Goal: Task Accomplishment & Management: Complete application form

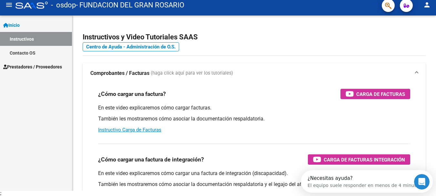
click at [46, 63] on link "Prestadores / Proveedores" at bounding box center [36, 67] width 72 height 14
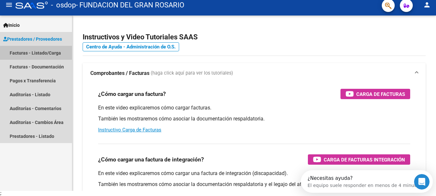
click at [40, 53] on link "Facturas - Listado/Carga" at bounding box center [36, 53] width 72 height 14
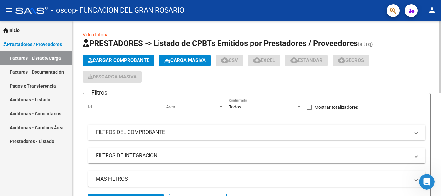
click at [134, 59] on span "Cargar Comprobante" at bounding box center [118, 60] width 61 height 6
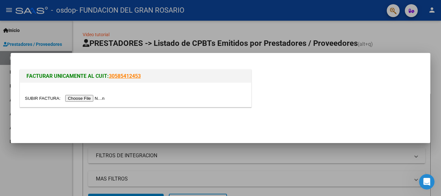
click at [89, 99] on input "file" at bounding box center [66, 98] width 82 height 7
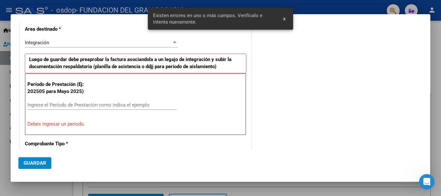
scroll to position [125, 0]
click at [76, 104] on input "Ingrese el Período de Prestación como indica el ejemplo" at bounding box center [101, 105] width 149 height 6
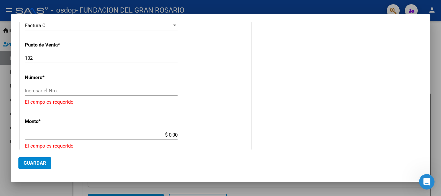
scroll to position [255, 0]
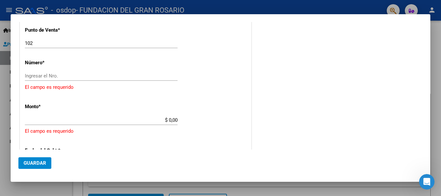
type input "202509"
click at [100, 75] on input "Ingresar el Nro." at bounding box center [101, 76] width 153 height 6
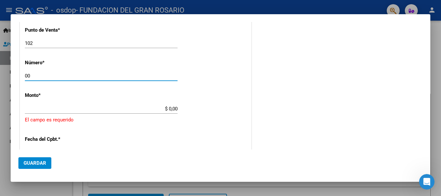
type input "0"
type input "00019718"
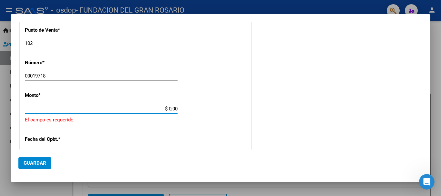
click at [173, 108] on input "$ 0,00" at bounding box center [101, 109] width 153 height 6
type input "$ 369.474,28"
type input "2025-10-03"
type input "75409472323503"
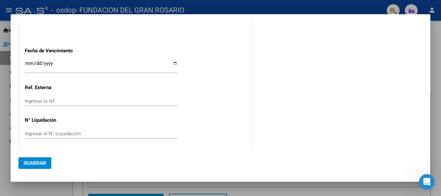
scroll to position [416, 0]
click at [173, 64] on input "Ingresar la fecha" at bounding box center [101, 65] width 153 height 10
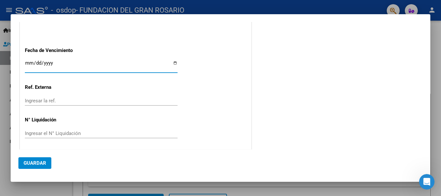
type input "2025-10-13"
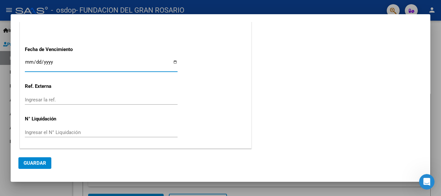
scroll to position [417, 0]
click at [42, 162] on span "Guardar" at bounding box center [35, 163] width 23 height 6
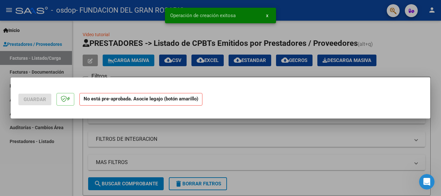
scroll to position [0, 0]
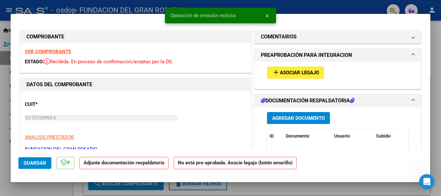
click at [304, 77] on button "add Asociar Legajo" at bounding box center [295, 73] width 57 height 12
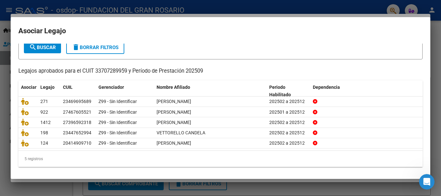
scroll to position [42, 0]
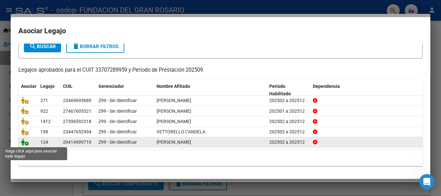
click at [25, 143] on icon at bounding box center [25, 142] width 8 height 7
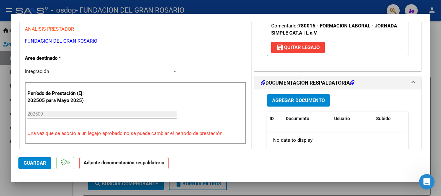
scroll to position [129, 0]
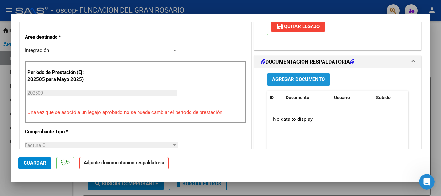
click at [285, 78] on span "Agregar Documento" at bounding box center [298, 80] width 53 height 6
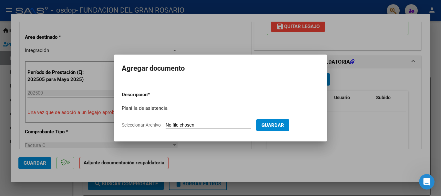
type input "Planilla de asistencia"
click at [180, 127] on input "Seleccionar Archivo" at bounding box center [209, 125] width 86 height 6
type input "C:\fakepath\Silvano- Septiembre.pdf"
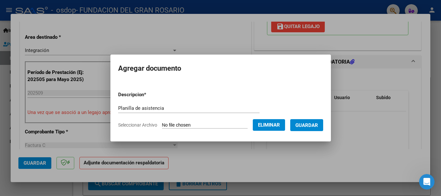
click at [308, 122] on span "Guardar" at bounding box center [307, 125] width 23 height 6
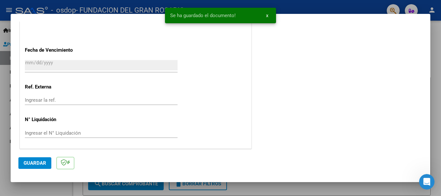
scroll to position [427, 0]
click at [37, 164] on span "Guardar" at bounding box center [35, 163] width 23 height 6
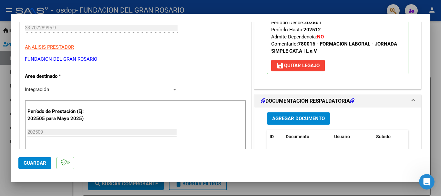
scroll to position [104, 0]
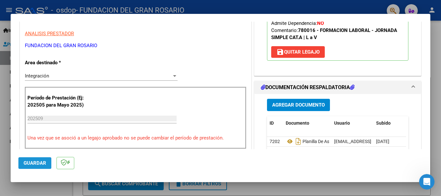
click at [37, 165] on span "Guardar" at bounding box center [35, 163] width 23 height 6
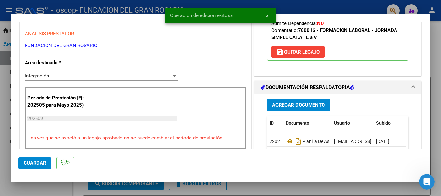
click at [436, 52] on div at bounding box center [220, 98] width 441 height 196
type input "$ 0,00"
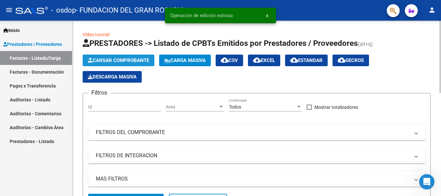
click at [123, 59] on span "Cargar Comprobante" at bounding box center [118, 60] width 61 height 6
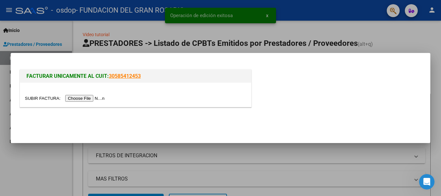
click at [83, 101] on input "file" at bounding box center [66, 98] width 82 height 7
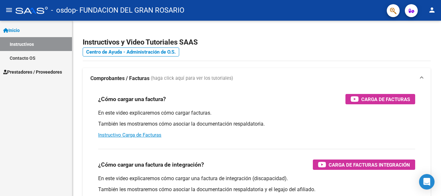
click at [47, 68] on link "Prestadores / Proveedores" at bounding box center [36, 72] width 72 height 14
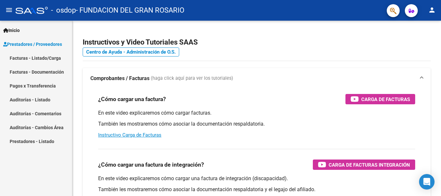
click at [43, 60] on link "Facturas - Listado/Carga" at bounding box center [36, 58] width 72 height 14
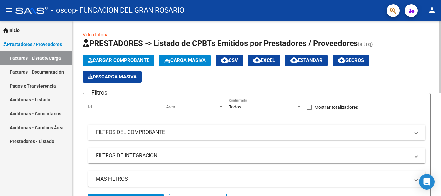
click at [120, 62] on span "Cargar Comprobante" at bounding box center [118, 60] width 61 height 6
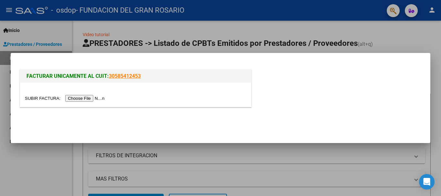
click at [95, 99] on input "file" at bounding box center [66, 98] width 82 height 7
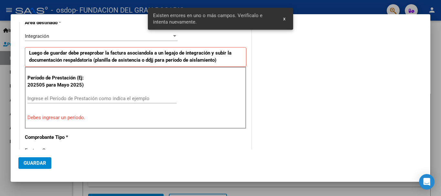
scroll to position [138, 0]
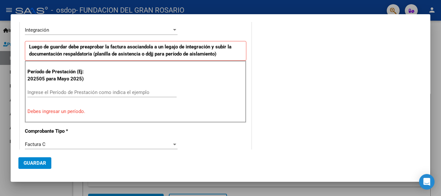
click at [89, 88] on div "Ingrese el Período de Prestación como indica el ejemplo" at bounding box center [101, 93] width 149 height 10
click at [90, 92] on input "Ingrese el Período de Prestación como indica el ejemplo" at bounding box center [101, 92] width 149 height 6
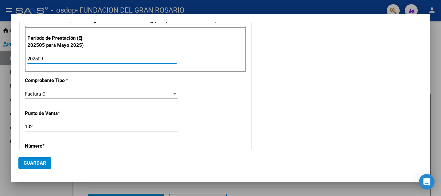
scroll to position [202, 0]
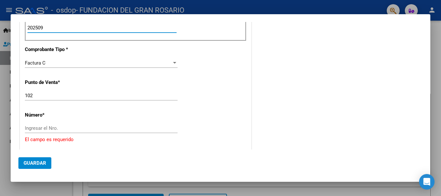
type input "202509"
click at [85, 128] on input "Ingresar el Nro." at bounding box center [101, 128] width 153 height 6
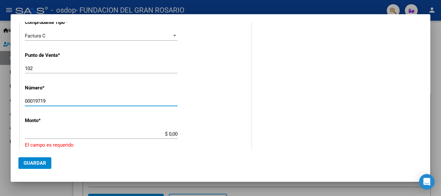
scroll to position [299, 0]
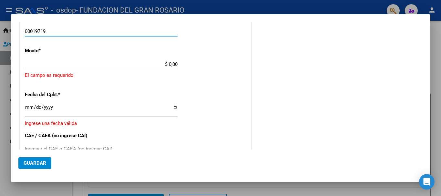
type input "00019719"
click at [166, 63] on input "$ 0,00" at bounding box center [101, 64] width 153 height 6
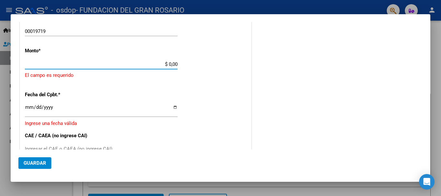
type input "$ 369.474,28"
type input "2025-10-03"
type input "75409472904568"
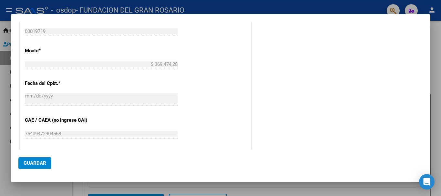
scroll to position [396, 0]
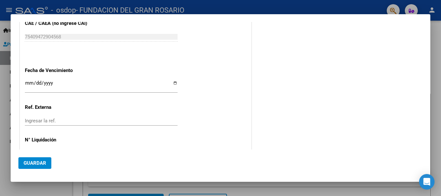
click at [174, 81] on input "Ingresar la fecha" at bounding box center [101, 85] width 153 height 10
type input "2025-10-13"
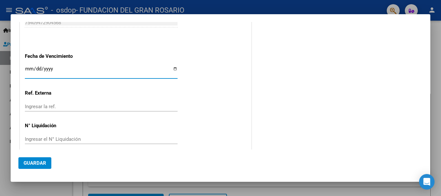
scroll to position [417, 0]
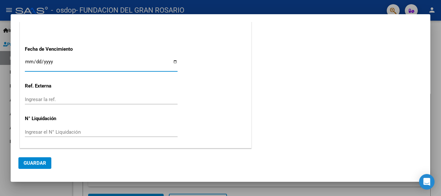
click at [30, 161] on span "Guardar" at bounding box center [35, 163] width 23 height 6
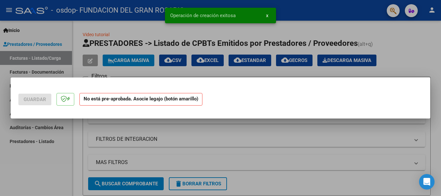
scroll to position [0, 0]
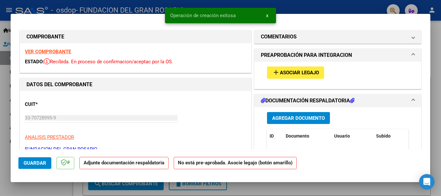
click at [294, 72] on span "Asociar Legajo" at bounding box center [299, 73] width 39 height 6
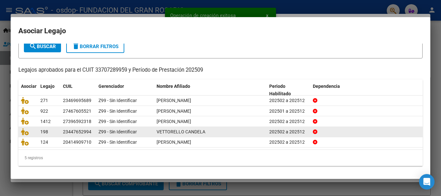
scroll to position [42, 0]
click at [24, 132] on icon at bounding box center [25, 131] width 8 height 7
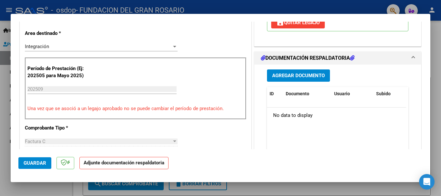
scroll to position [129, 0]
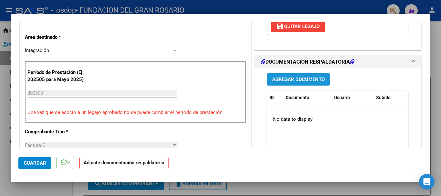
click at [286, 79] on span "Agregar Documento" at bounding box center [298, 80] width 53 height 6
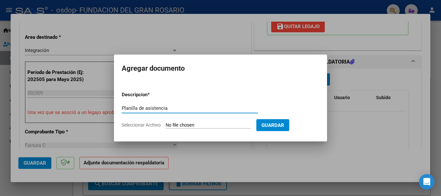
type input "Planilla de asistencia"
click at [188, 126] on input "Seleccionar Archivo" at bounding box center [209, 125] width 86 height 6
type input "C:\fakepath\Vetorello- Septiembre.pdf"
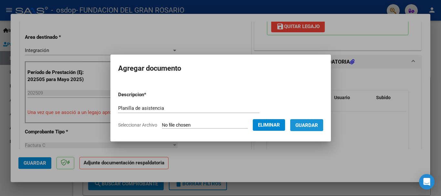
click at [303, 123] on span "Guardar" at bounding box center [307, 125] width 23 height 6
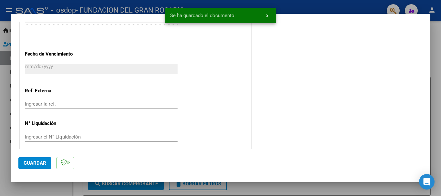
scroll to position [427, 0]
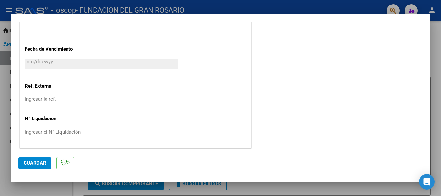
click at [32, 161] on span "Guardar" at bounding box center [35, 163] width 23 height 6
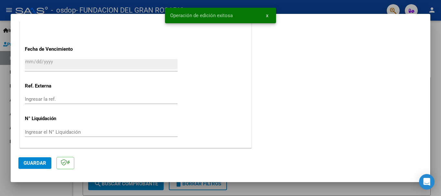
click at [433, 38] on div at bounding box center [220, 98] width 441 height 196
type input "$ 0,00"
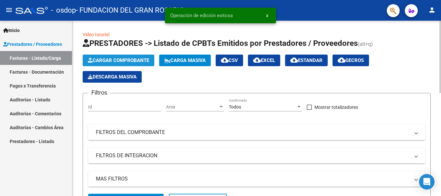
click at [135, 60] on span "Cargar Comprobante" at bounding box center [118, 60] width 61 height 6
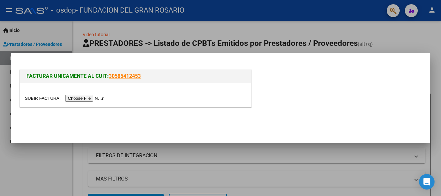
click at [74, 99] on input "file" at bounding box center [66, 98] width 82 height 7
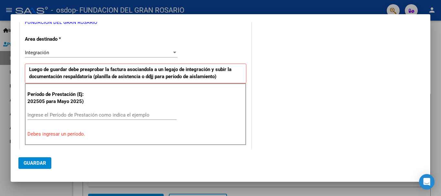
scroll to position [129, 0]
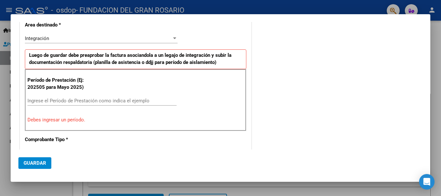
click at [124, 98] on input "Ingrese el Período de Prestación como indica el ejemplo" at bounding box center [101, 101] width 149 height 6
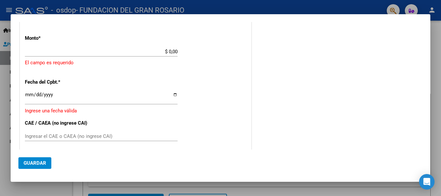
scroll to position [291, 0]
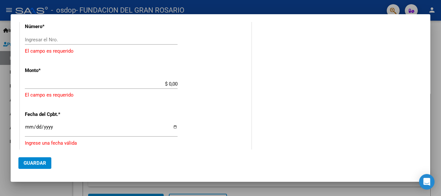
type input "202509"
click at [58, 39] on input "Ingresar el Nro." at bounding box center [101, 40] width 153 height 6
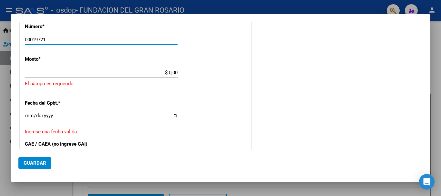
type input "00019721"
click at [111, 93] on div "CUIT * 33-70728995-9 Ingresar CUIT ANALISIS PRESTADOR FUNDACION DEL GRAN ROSARI…" at bounding box center [135, 38] width 231 height 501
type input "$ 369.474,28"
type input "2025-10-03"
type input "75409473844496"
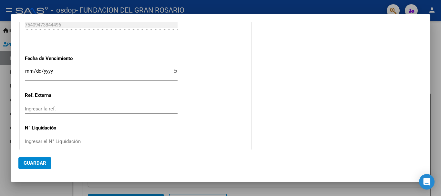
scroll to position [417, 0]
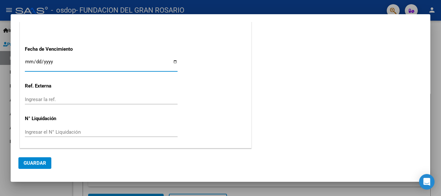
click at [173, 60] on input "Ingresar la fecha" at bounding box center [101, 64] width 153 height 10
type input "2025-10-13"
click at [38, 163] on span "Guardar" at bounding box center [35, 163] width 23 height 6
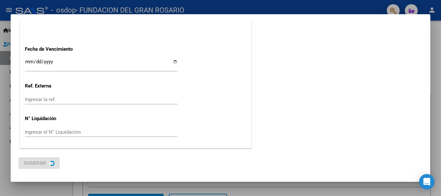
scroll to position [0, 0]
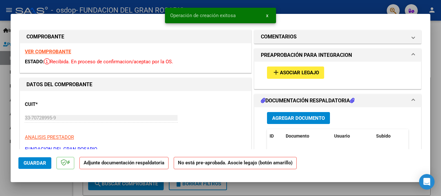
click at [300, 68] on button "add Asociar Legajo" at bounding box center [295, 73] width 57 height 12
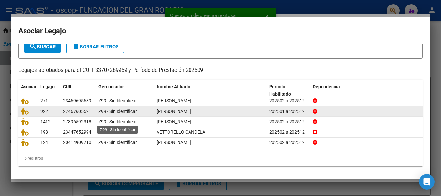
scroll to position [42, 0]
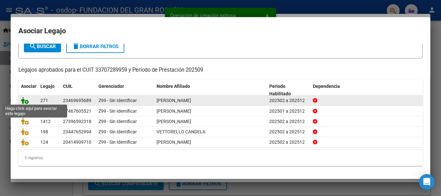
click at [21, 99] on icon at bounding box center [25, 100] width 8 height 7
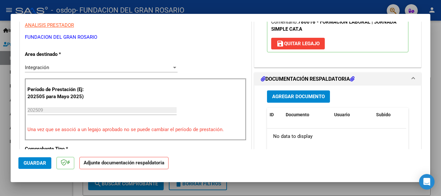
scroll to position [129, 0]
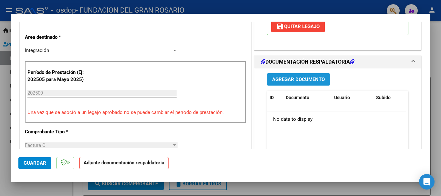
click at [286, 78] on span "Agregar Documento" at bounding box center [298, 80] width 53 height 6
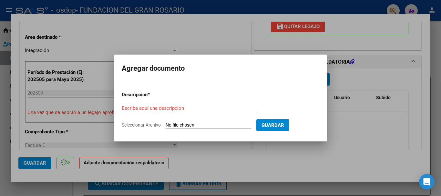
click at [192, 111] on div "Escriba aquí una descripcion" at bounding box center [190, 108] width 136 height 10
click at [191, 109] on input "Escriba aquí una descripcion" at bounding box center [190, 108] width 136 height 6
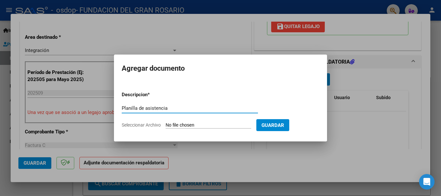
type input "Planilla de asistencia"
click at [174, 123] on input "Seleccionar Archivo" at bounding box center [209, 125] width 86 height 6
type input "C:\fakepath\Giuliante- Septiembre.pdf"
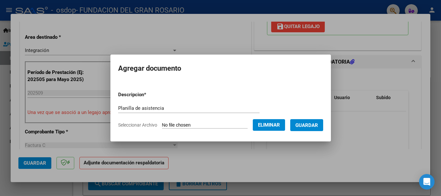
click at [312, 126] on span "Guardar" at bounding box center [307, 125] width 23 height 6
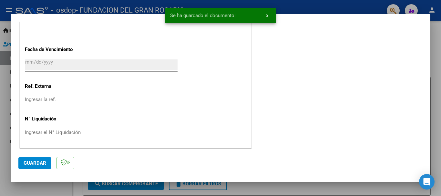
scroll to position [427, 0]
click at [19, 163] on button "Guardar" at bounding box center [34, 163] width 33 height 12
click at [434, 44] on div at bounding box center [220, 98] width 441 height 196
type input "$ 0,00"
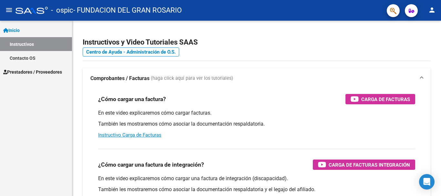
click at [36, 73] on span "Prestadores / Proveedores" at bounding box center [32, 71] width 59 height 7
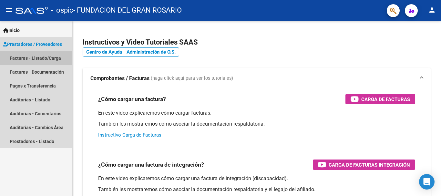
click at [36, 59] on link "Facturas - Listado/Carga" at bounding box center [36, 58] width 72 height 14
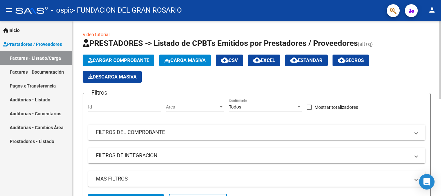
click at [112, 59] on span "Cargar Comprobante" at bounding box center [118, 60] width 61 height 6
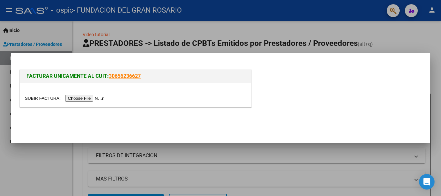
click at [92, 96] on input "file" at bounding box center [66, 98] width 82 height 7
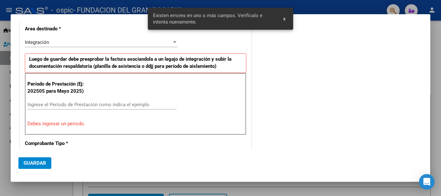
scroll to position [138, 0]
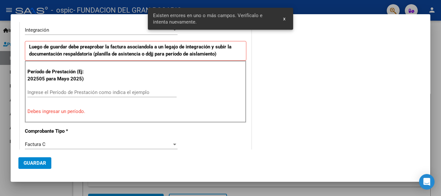
click at [64, 93] on input "Ingrese el Período de Prestación como indica el ejemplo" at bounding box center [101, 92] width 149 height 6
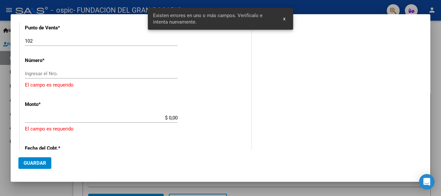
scroll to position [267, 0]
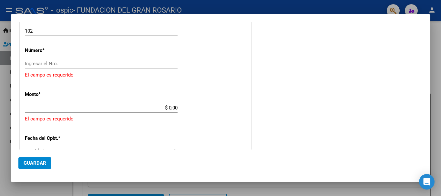
type input "202509"
click at [61, 62] on input "Ingresar el Nro." at bounding box center [101, 64] width 153 height 6
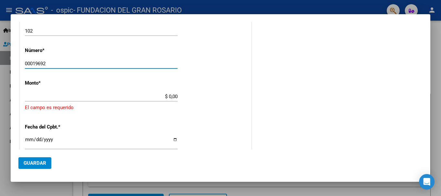
type input "00019692"
click at [65, 98] on input "$ 0,00" at bounding box center [101, 97] width 153 height 6
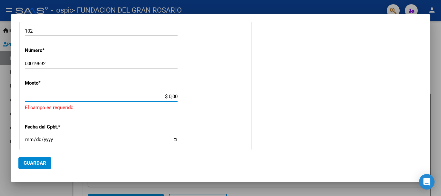
click at [171, 97] on input "$ 0,00" at bounding box center [101, 97] width 153 height 6
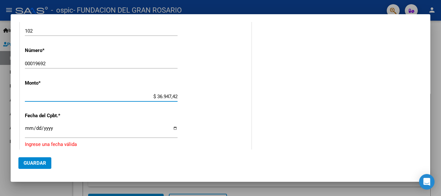
type input "$ 369.474,28"
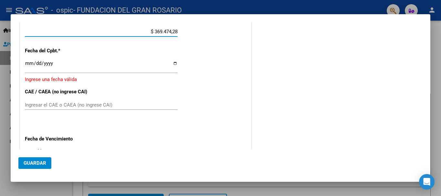
scroll to position [331, 0]
click at [173, 63] on input "Ingresar la fecha" at bounding box center [101, 66] width 153 height 10
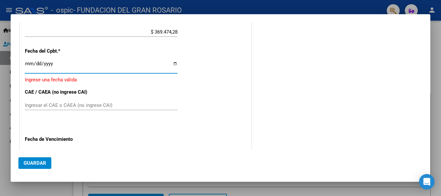
type input "[DATE]"
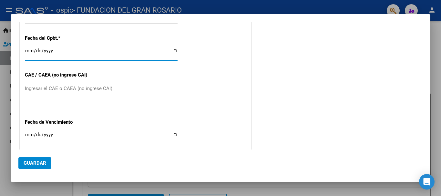
scroll to position [364, 0]
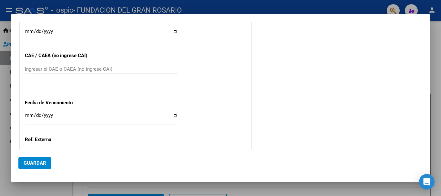
click at [71, 70] on input "Ingresar el CAE o CAEA (no ingrese CAI)" at bounding box center [101, 69] width 153 height 6
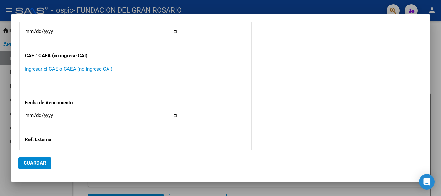
paste input "75409375850309"
type input "75409375850309"
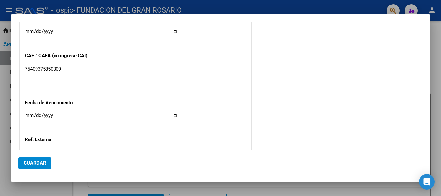
click at [174, 116] on input "Ingresar la fecha" at bounding box center [101, 118] width 153 height 10
type input "[DATE]"
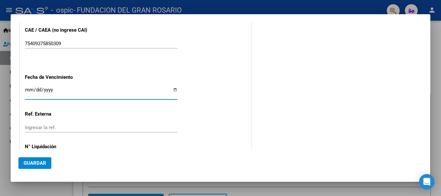
scroll to position [417, 0]
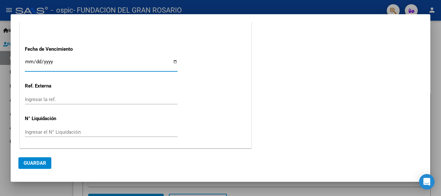
click at [37, 162] on span "Guardar" at bounding box center [35, 163] width 23 height 6
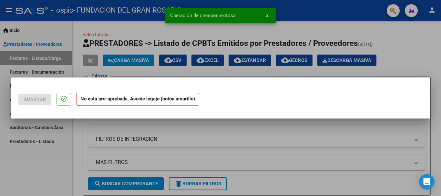
scroll to position [0, 0]
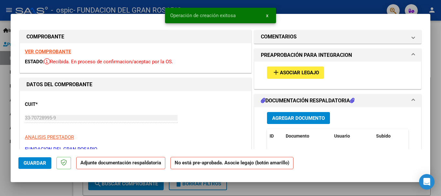
click at [284, 75] on span "Asociar Legajo" at bounding box center [299, 73] width 39 height 6
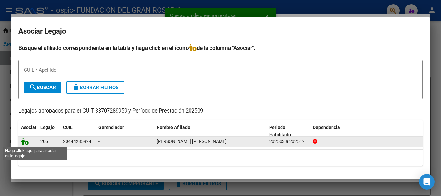
click at [22, 142] on icon at bounding box center [25, 141] width 8 height 7
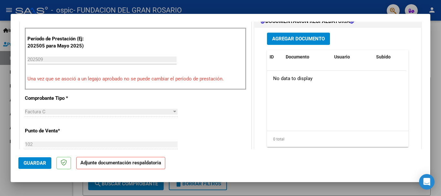
scroll to position [162, 0]
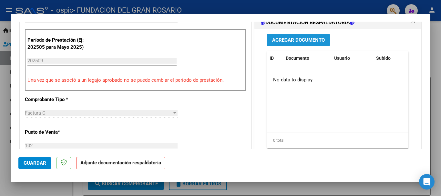
click at [293, 41] on span "Agregar Documento" at bounding box center [298, 40] width 53 height 6
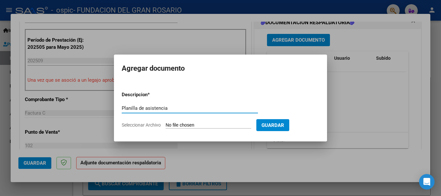
type input "Planilla de asistencia"
click at [180, 126] on input "Seleccionar Archivo" at bounding box center [209, 125] width 86 height 6
type input "C:\fakepath\[PERSON_NAME] [DATE].pdf"
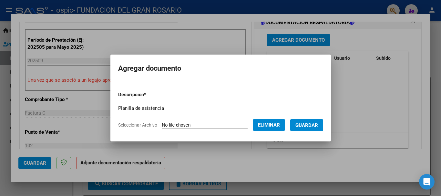
click at [314, 127] on span "Guardar" at bounding box center [307, 125] width 23 height 6
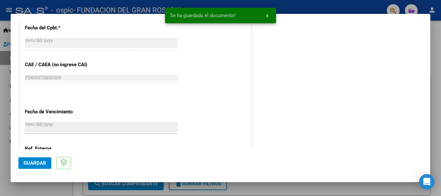
scroll to position [427, 0]
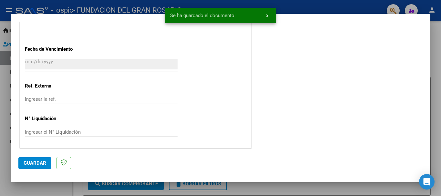
click at [33, 162] on span "Guardar" at bounding box center [35, 163] width 23 height 6
click at [441, 43] on div at bounding box center [220, 98] width 441 height 196
type input "$ 0,00"
